Goal: Information Seeking & Learning: Learn about a topic

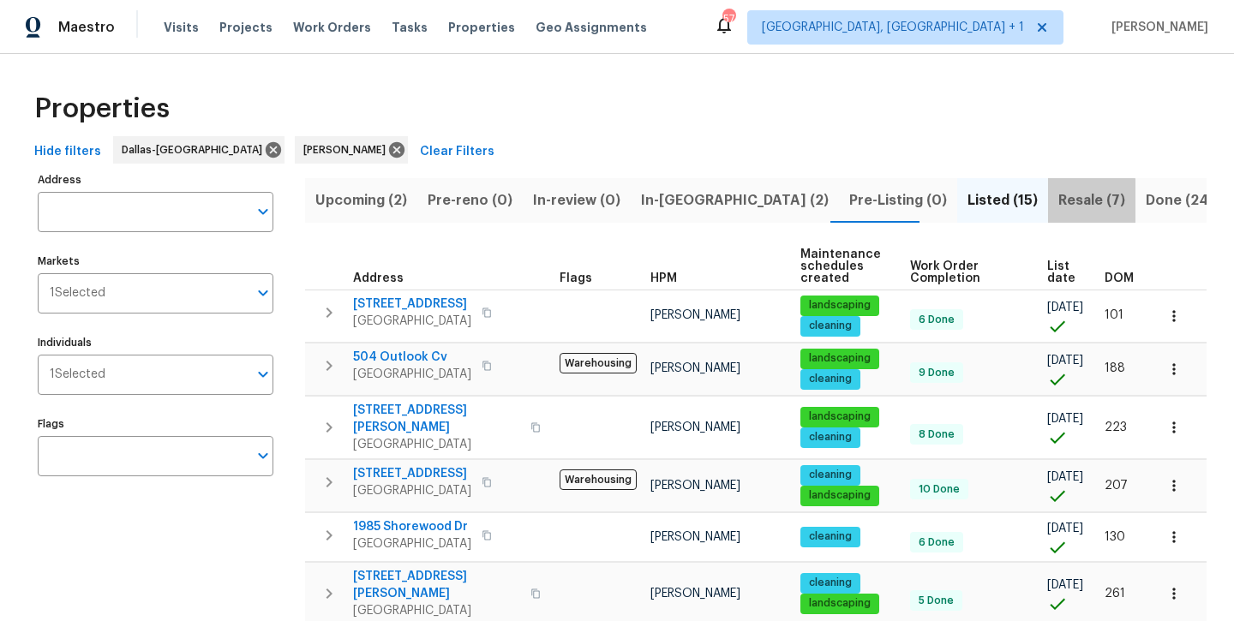
click at [1058, 206] on span "Resale (7)" at bounding box center [1091, 201] width 67 height 24
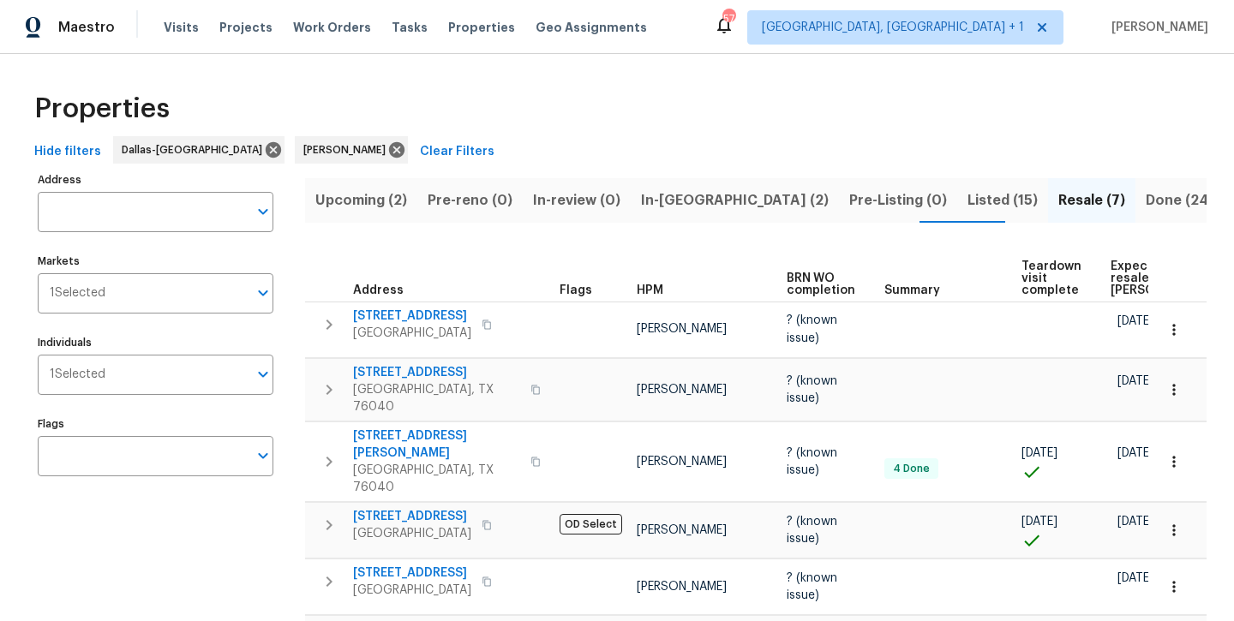
click at [967, 209] on span "Listed (15)" at bounding box center [1002, 201] width 70 height 24
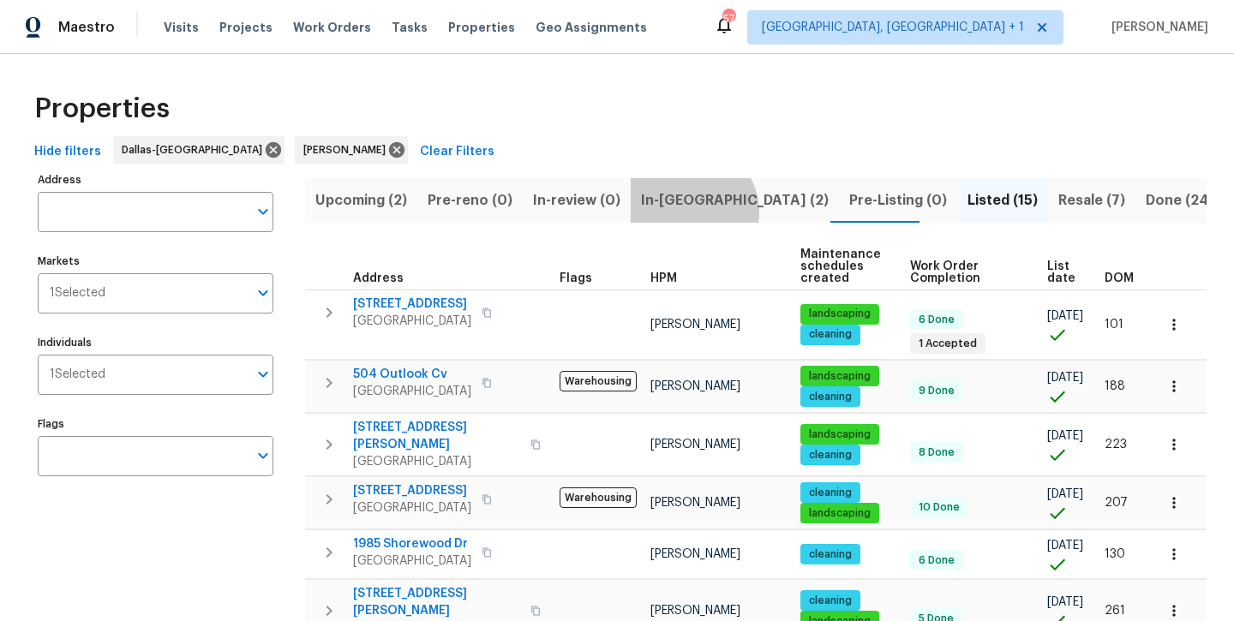
click at [683, 212] on button "In-[GEOGRAPHIC_DATA] (2)" at bounding box center [735, 200] width 208 height 45
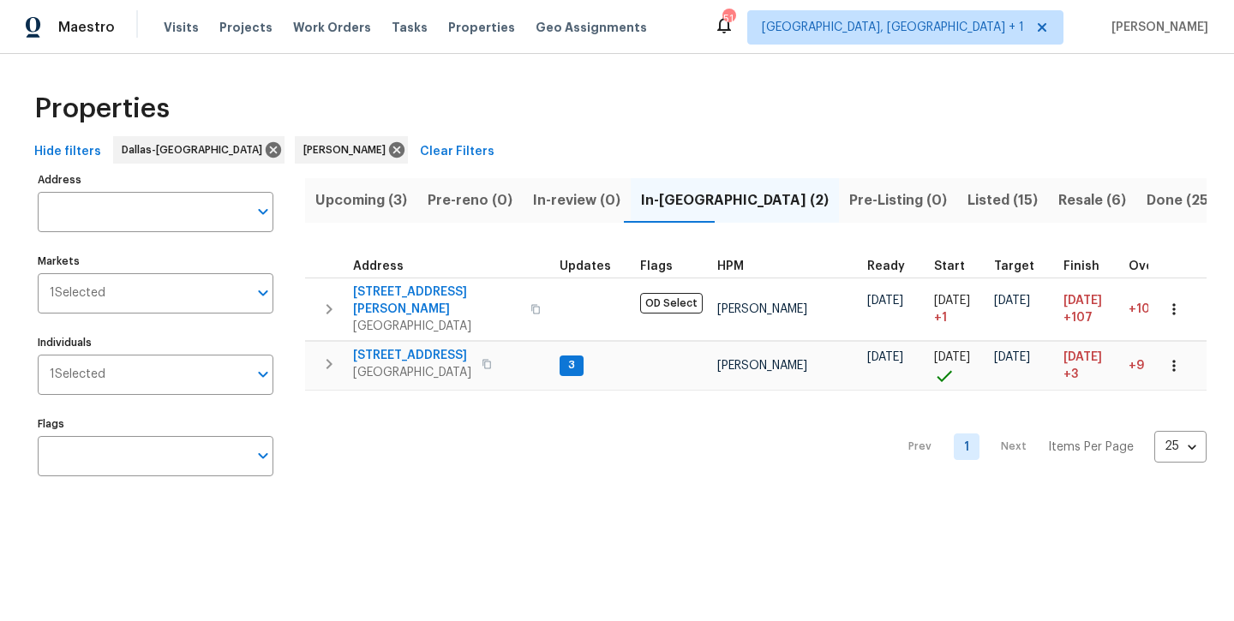
click at [395, 198] on span "Upcoming (3)" at bounding box center [361, 201] width 92 height 24
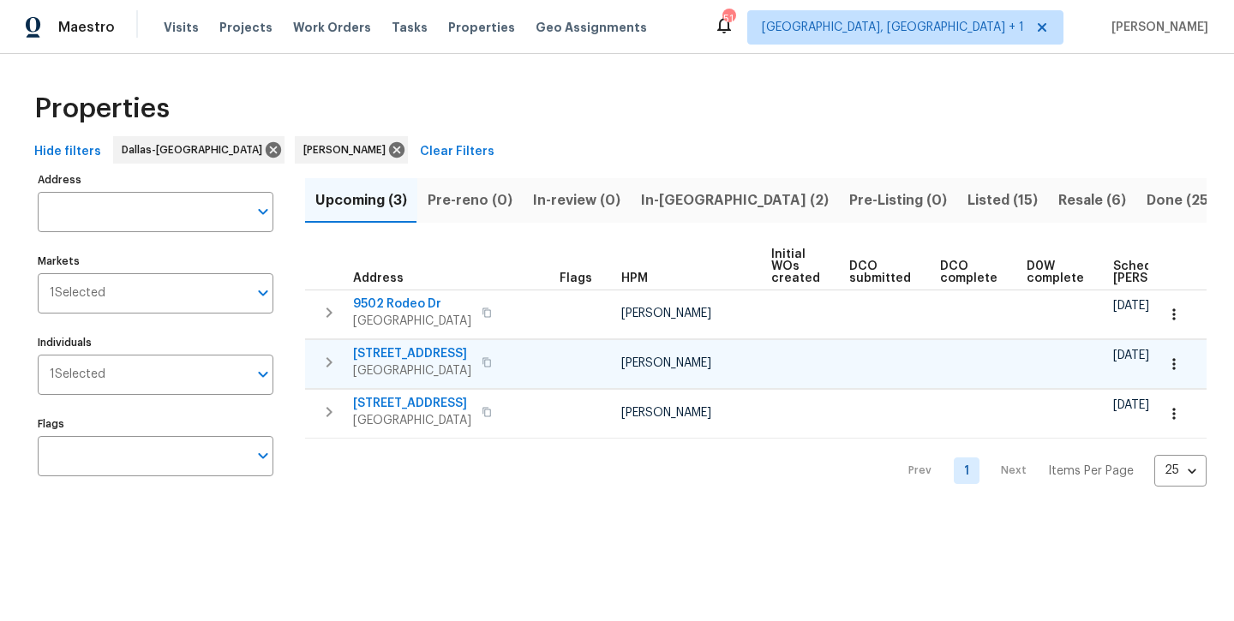
click at [416, 355] on span "3724 Tulip Tree Dr" at bounding box center [412, 353] width 118 height 17
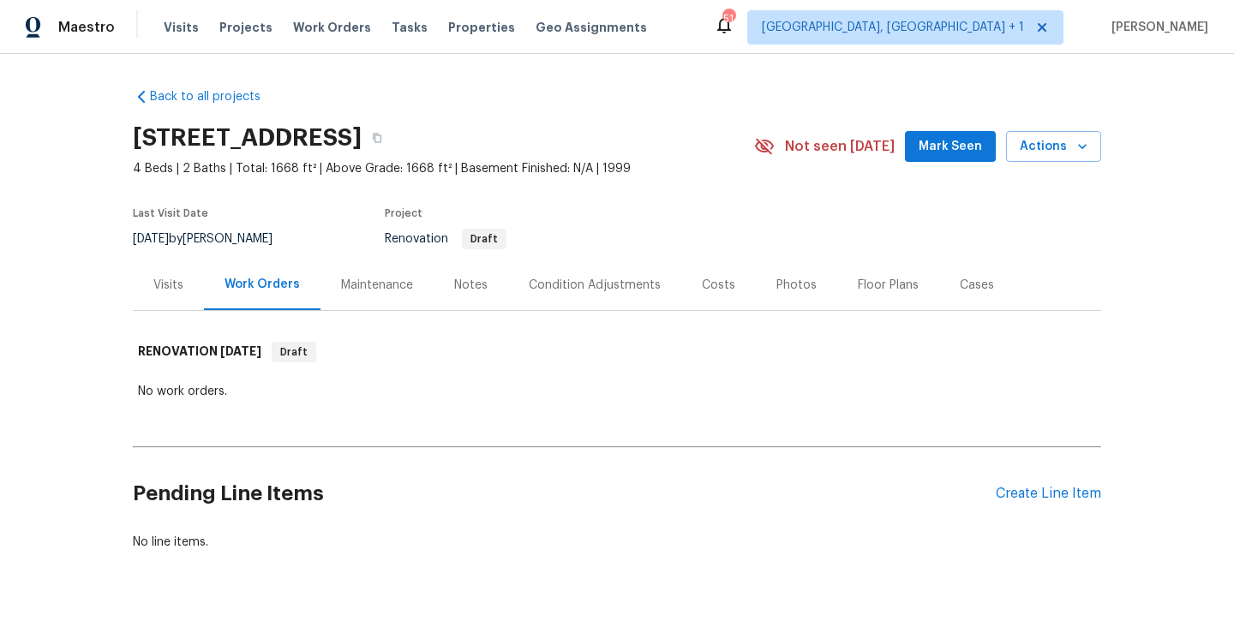
scroll to position [13, 0]
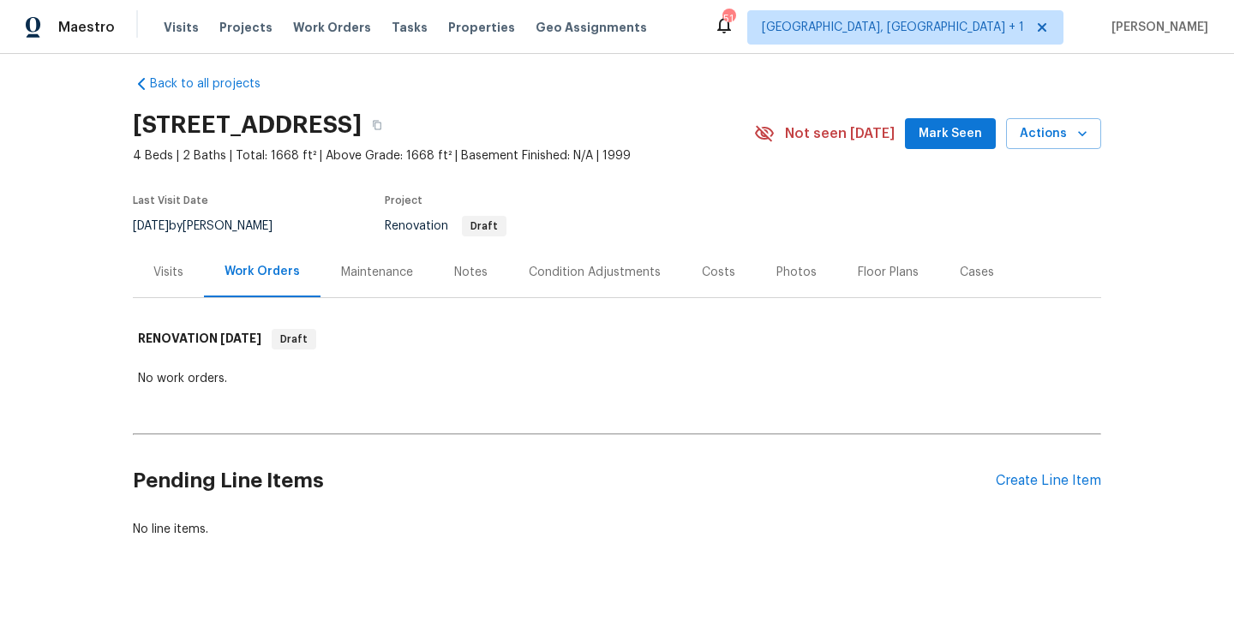
click at [465, 269] on div "Notes" at bounding box center [470, 272] width 33 height 17
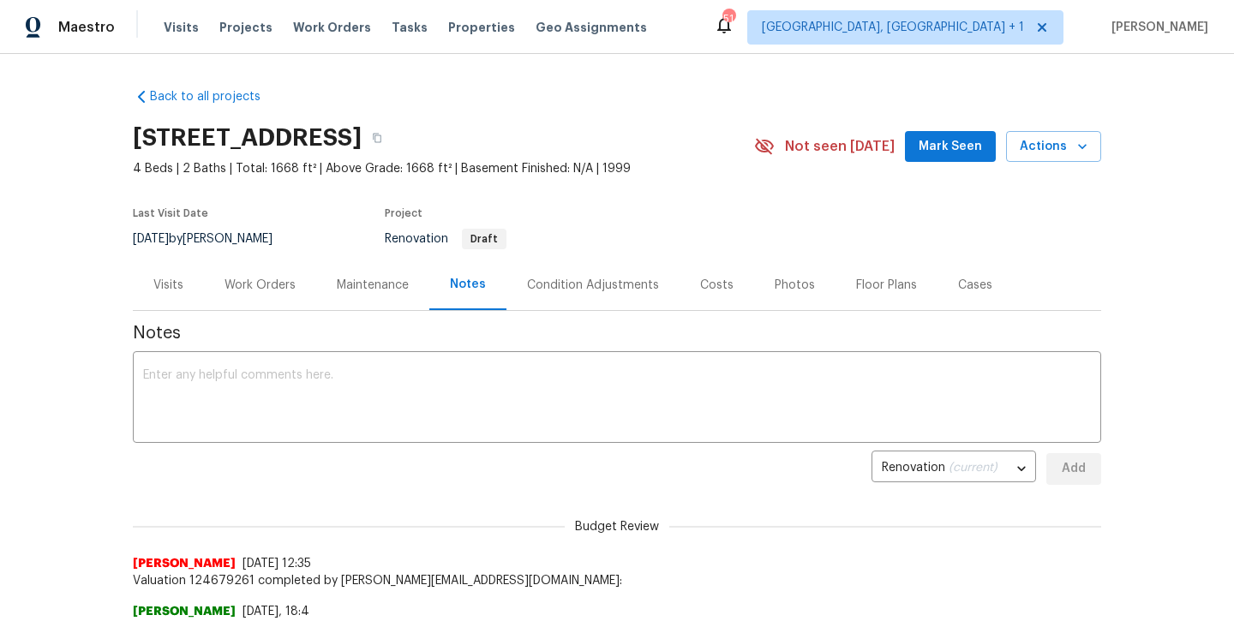
click at [173, 294] on div "Visits" at bounding box center [168, 285] width 71 height 51
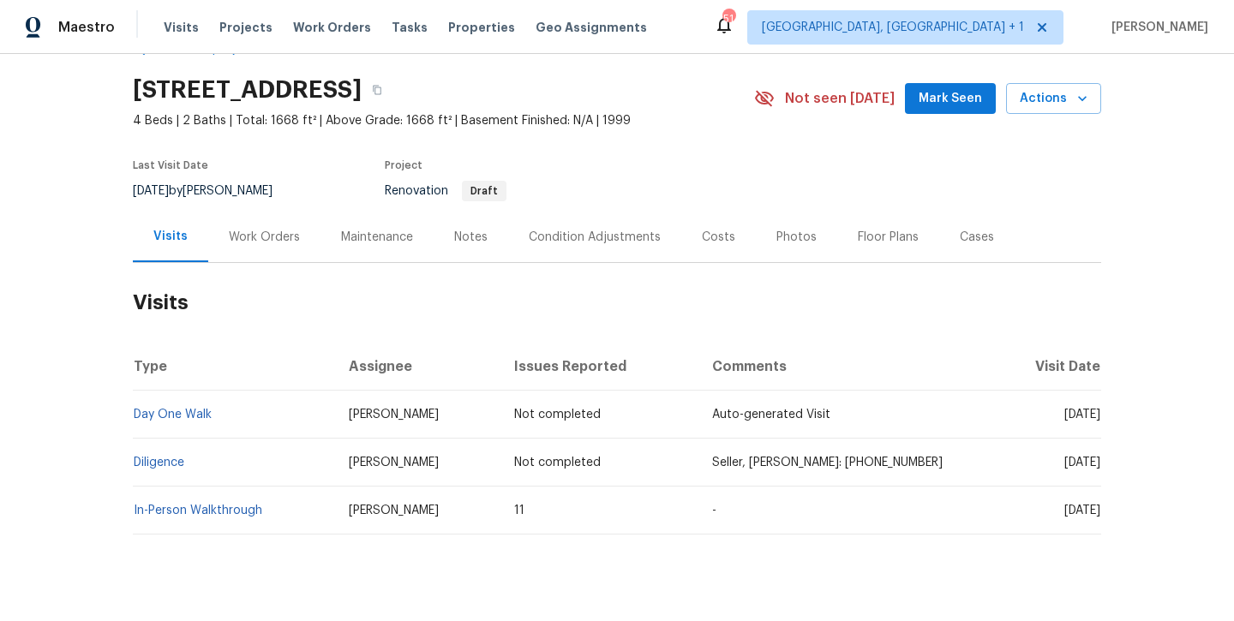
scroll to position [46, 0]
click at [205, 513] on link "In-Person Walkthrough" at bounding box center [198, 512] width 129 height 12
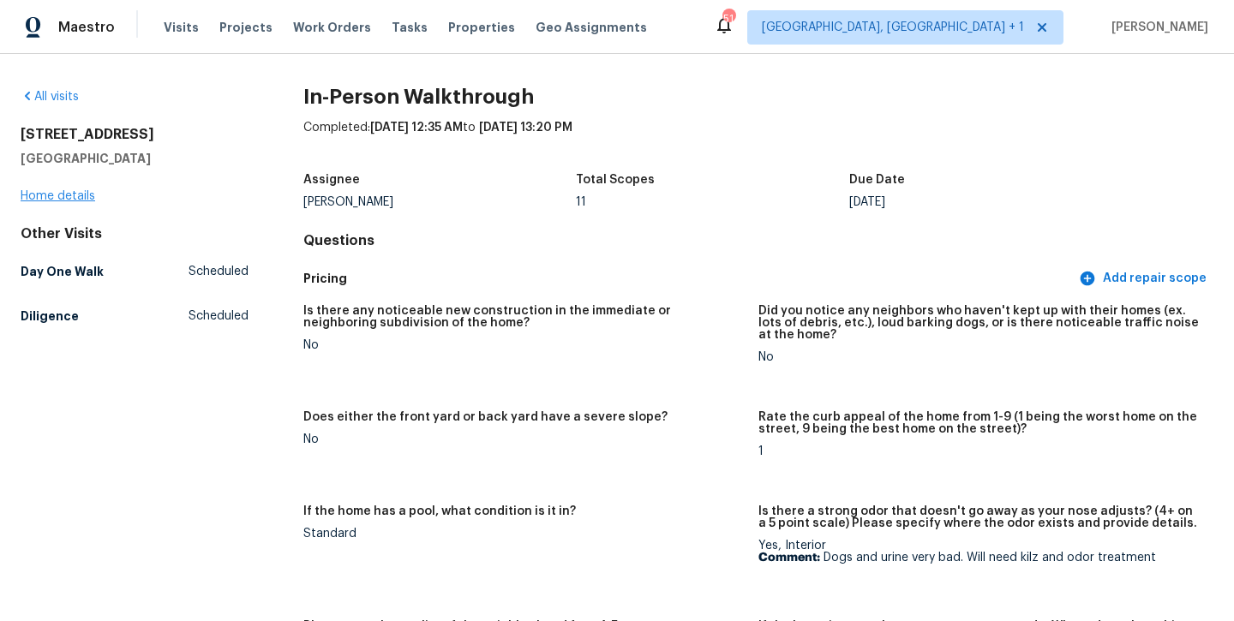
click at [78, 193] on link "Home details" at bounding box center [58, 196] width 75 height 12
